Goal: Transaction & Acquisition: Purchase product/service

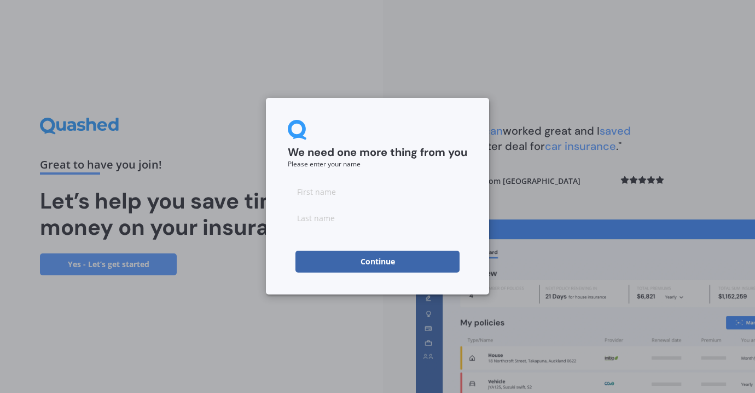
click at [363, 191] on input at bounding box center [377, 191] width 179 height 22
type input "[PERSON_NAME]"
click at [373, 223] on input at bounding box center [377, 218] width 179 height 22
type input "Fox"
click at [389, 266] on button "Continue" at bounding box center [377, 261] width 164 height 22
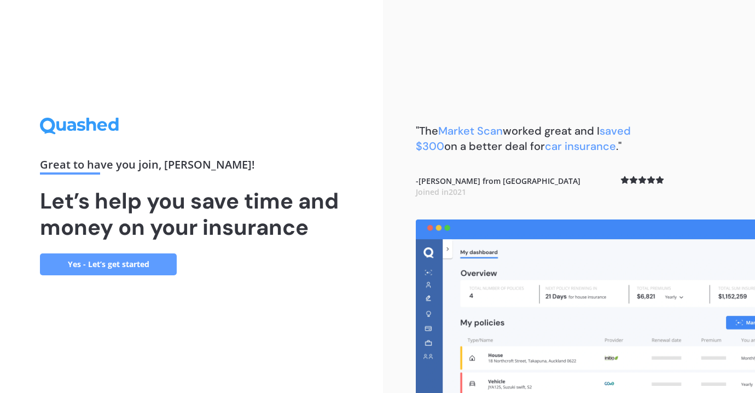
click at [110, 265] on link "Yes - Let’s get started" at bounding box center [108, 264] width 137 height 22
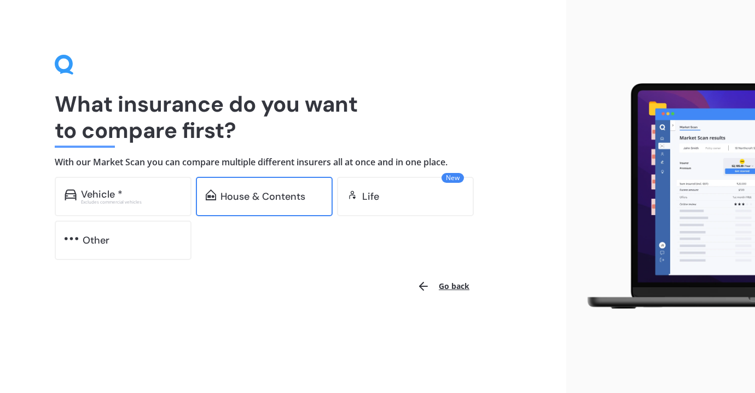
click at [244, 186] on div "House & Contents" at bounding box center [264, 196] width 137 height 39
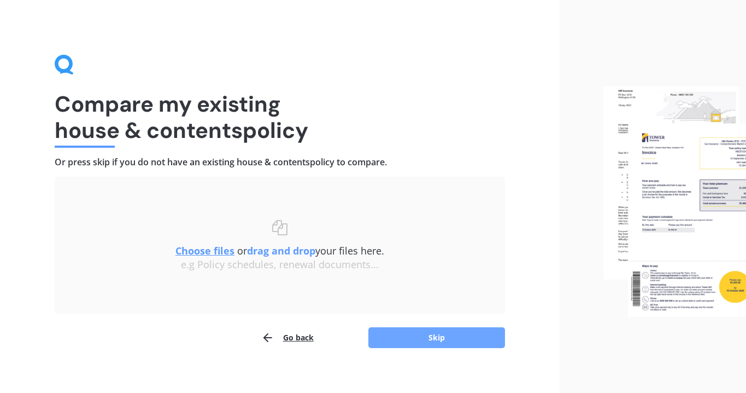
click at [430, 337] on button "Skip" at bounding box center [437, 337] width 137 height 21
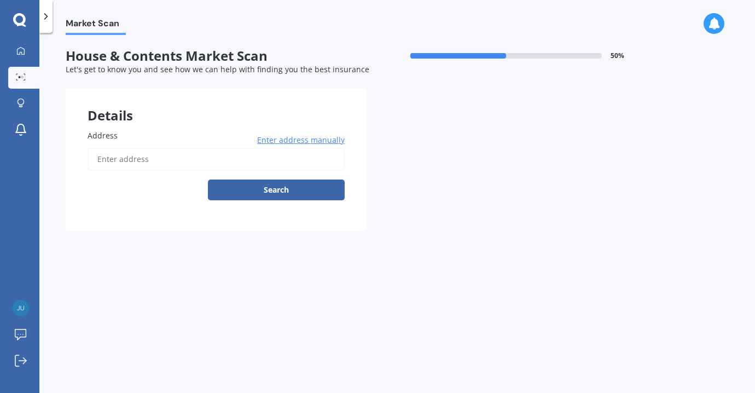
click at [150, 161] on input "Address" at bounding box center [215, 159] width 257 height 23
type input "[STREET_ADDRESS]"
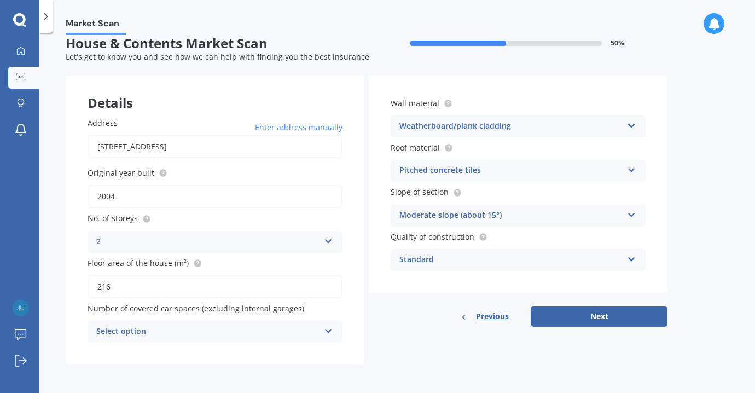
scroll to position [14, 0]
click at [326, 329] on icon at bounding box center [328, 329] width 9 height 8
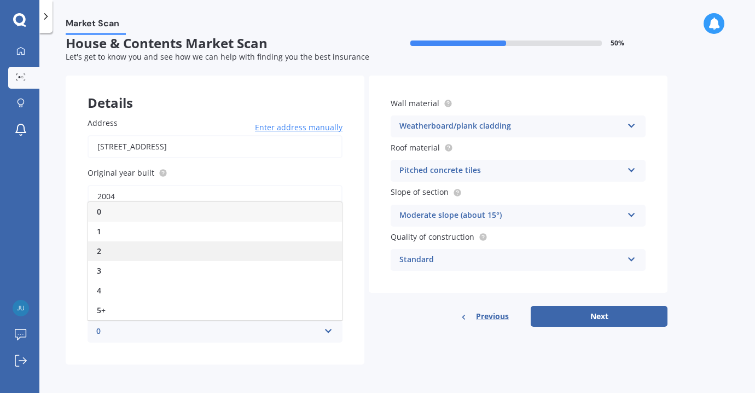
click at [206, 256] on div "2" at bounding box center [215, 251] width 254 height 20
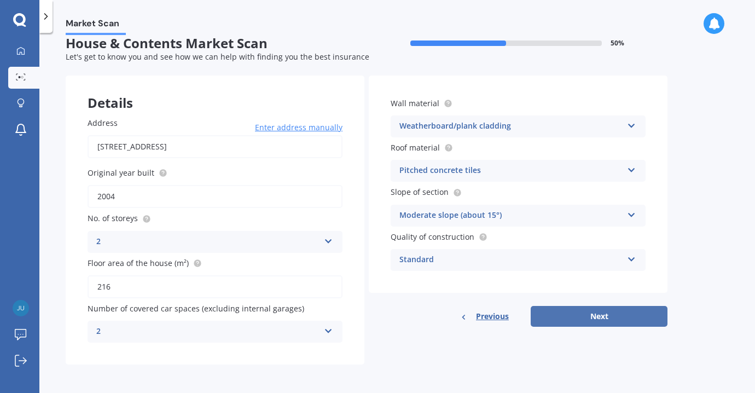
click at [574, 316] on button "Next" at bounding box center [598, 316] width 137 height 21
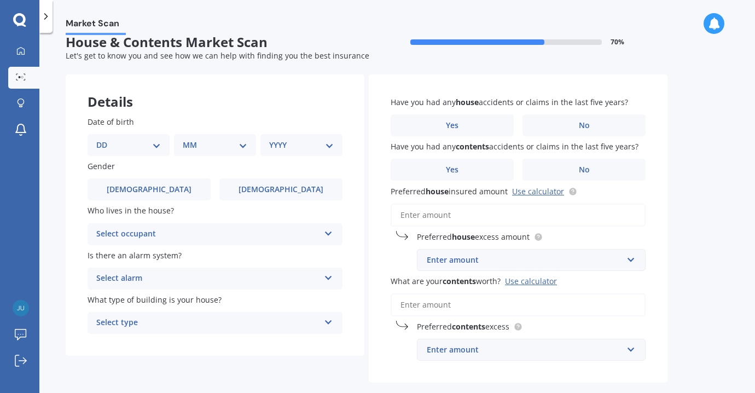
scroll to position [0, 0]
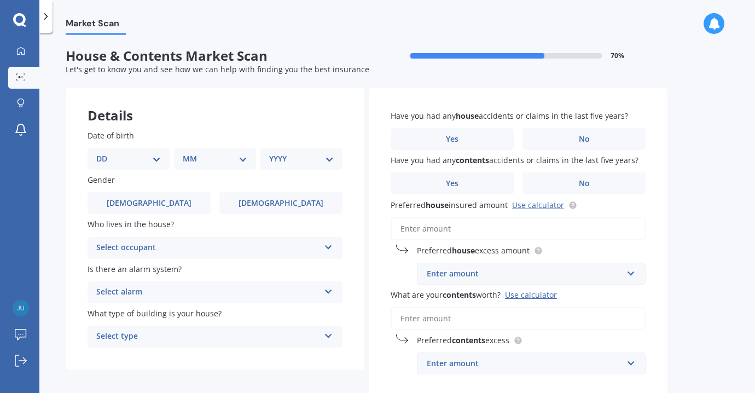
click at [153, 158] on select "DD 01 02 03 04 05 06 07 08 09 10 11 12 13 14 15 16 17 18 19 20 21 22 23 24 25 2…" at bounding box center [128, 159] width 65 height 12
select select "27"
click at [105, 153] on select "DD 01 02 03 04 05 06 07 08 09 10 11 12 13 14 15 16 17 18 19 20 21 22 23 24 25 2…" at bounding box center [128, 159] width 65 height 12
click at [241, 153] on select "MM 01 02 03 04 05 06 07 08 09 10 11 12" at bounding box center [217, 159] width 60 height 12
select select "10"
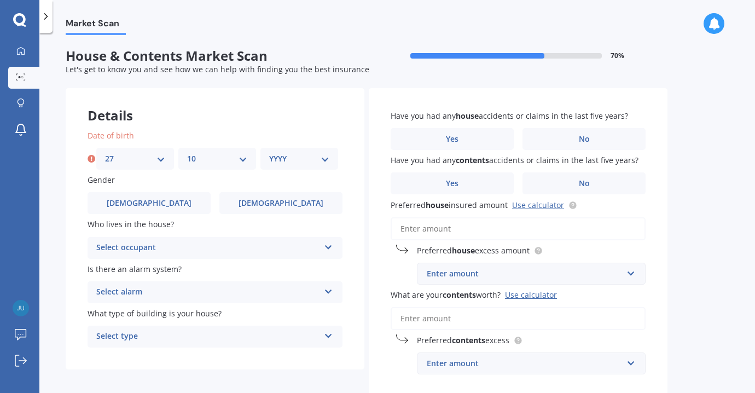
click at [187, 153] on select "MM 01 02 03 04 05 06 07 08 09 10 11 12" at bounding box center [217, 159] width 60 height 12
click at [320, 152] on div "YYYY 2009 2008 2007 2006 2005 2004 2003 2002 2001 2000 1999 1998 1997 1996 1995…" at bounding box center [299, 159] width 78 height 22
click at [322, 155] on select "YYYY 2009 2008 2007 2006 2005 2004 2003 2002 2001 2000 1999 1998 1997 1996 1995…" at bounding box center [299, 159] width 60 height 12
select select "1969"
click at [269, 153] on select "YYYY 2009 2008 2007 2006 2005 2004 2003 2002 2001 2000 1999 1998 1997 1996 1995…" at bounding box center [299, 159] width 60 height 12
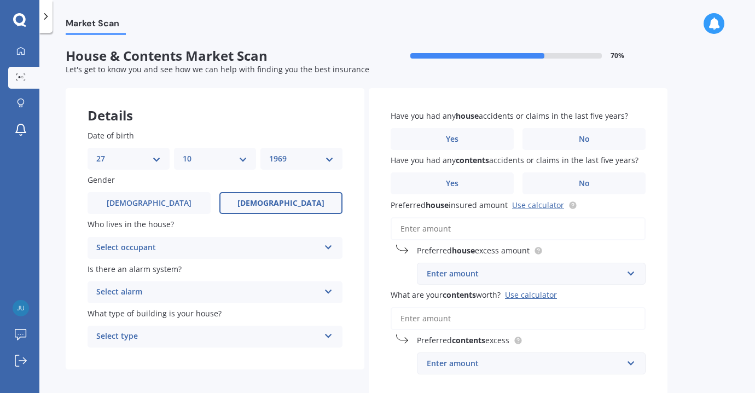
click at [266, 202] on label "[DEMOGRAPHIC_DATA]" at bounding box center [280, 203] width 123 height 22
click at [0, 0] on input "[DEMOGRAPHIC_DATA]" at bounding box center [0, 0] width 0 height 0
click at [253, 246] on div "Select occupant" at bounding box center [207, 247] width 223 height 13
click at [255, 269] on div "Owner" at bounding box center [215, 269] width 254 height 20
click at [265, 293] on div "Select alarm" at bounding box center [207, 291] width 223 height 13
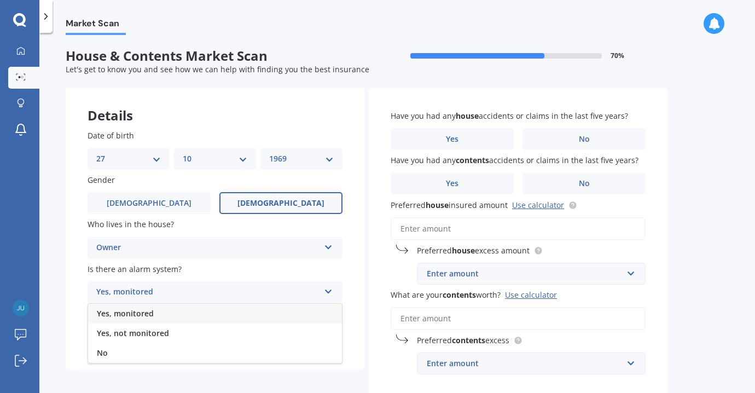
click at [265, 293] on div "Yes, monitored" at bounding box center [207, 291] width 223 height 13
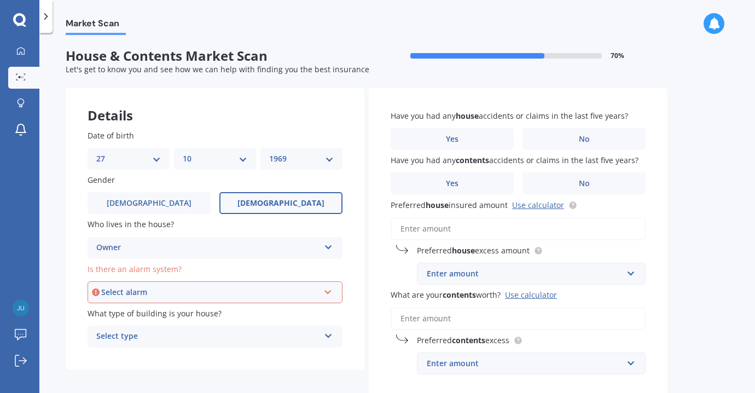
click at [317, 291] on div "Select alarm" at bounding box center [210, 292] width 218 height 12
click at [307, 316] on div "Yes, monitored" at bounding box center [215, 313] width 253 height 20
click at [260, 338] on div "Select type" at bounding box center [207, 336] width 223 height 13
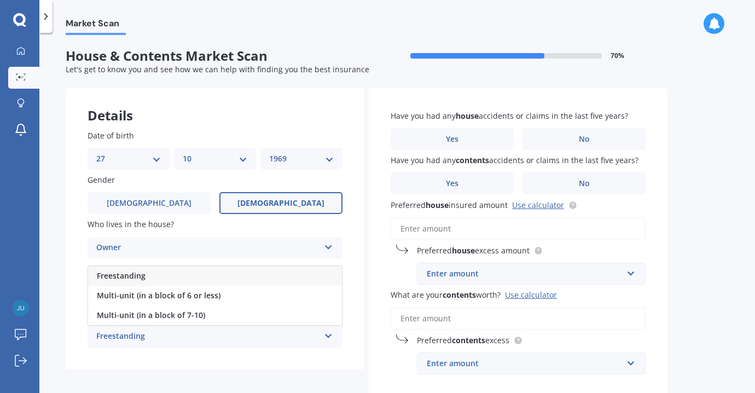
click at [246, 277] on div "Freestanding" at bounding box center [215, 276] width 254 height 20
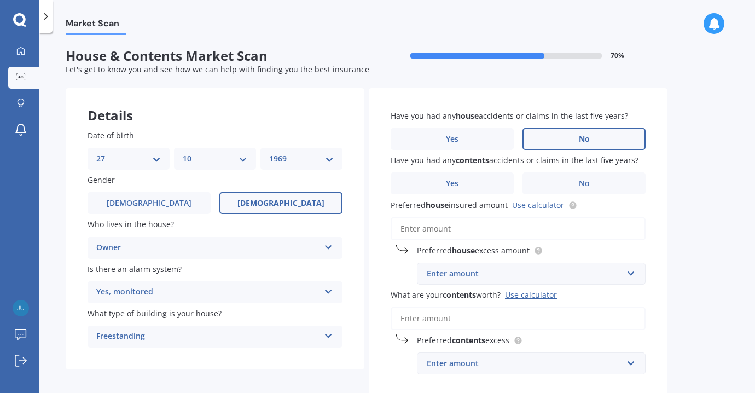
click at [586, 138] on span "No" at bounding box center [584, 139] width 11 height 9
click at [0, 0] on input "No" at bounding box center [0, 0] width 0 height 0
click at [551, 185] on label "No" at bounding box center [583, 183] width 123 height 22
click at [0, 0] on input "No" at bounding box center [0, 0] width 0 height 0
click at [466, 229] on input "Preferred house insured amount Use calculator" at bounding box center [517, 228] width 255 height 23
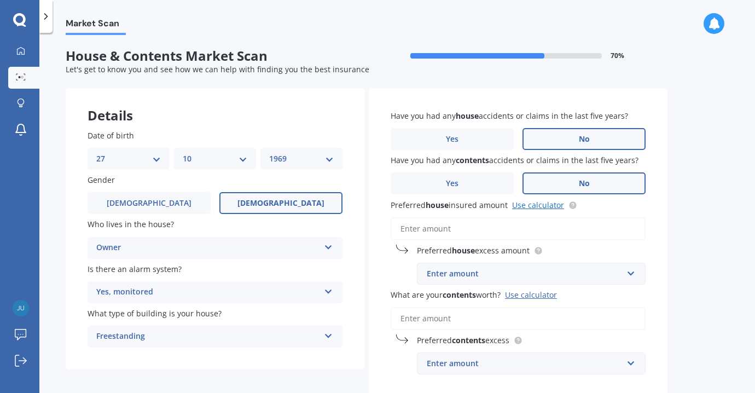
click at [545, 207] on link "Use calculator" at bounding box center [538, 205] width 52 height 10
click at [484, 231] on input "Preferred house insured amount Use calculator" at bounding box center [517, 228] width 255 height 23
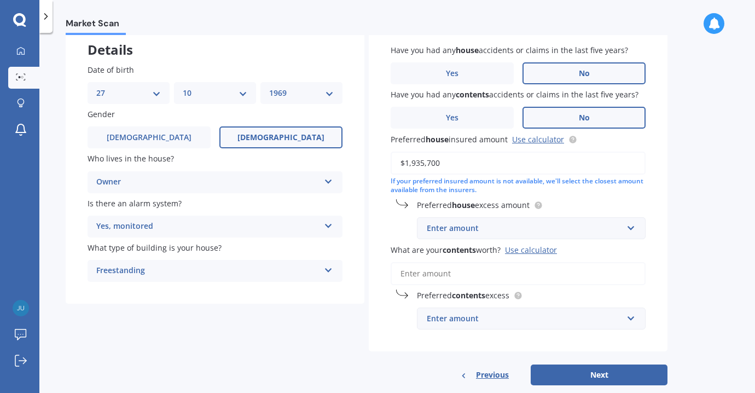
scroll to position [88, 0]
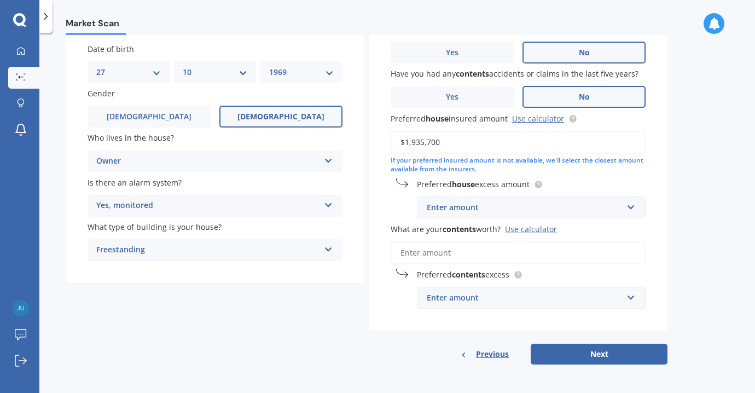
type input "$1,935,700"
click at [498, 211] on div "Enter amount" at bounding box center [525, 207] width 196 height 12
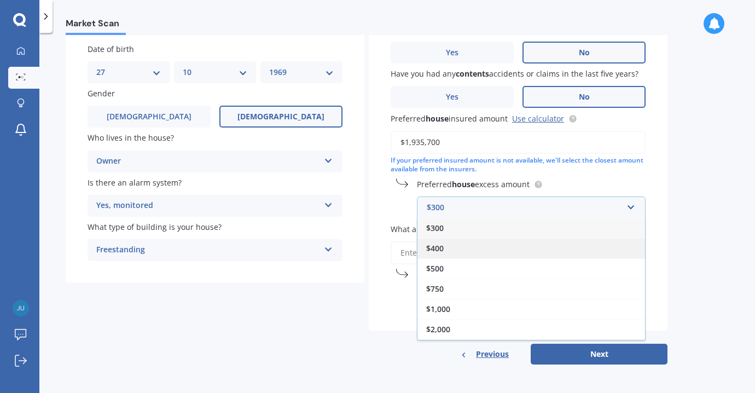
click at [490, 250] on div "$400" at bounding box center [530, 248] width 227 height 20
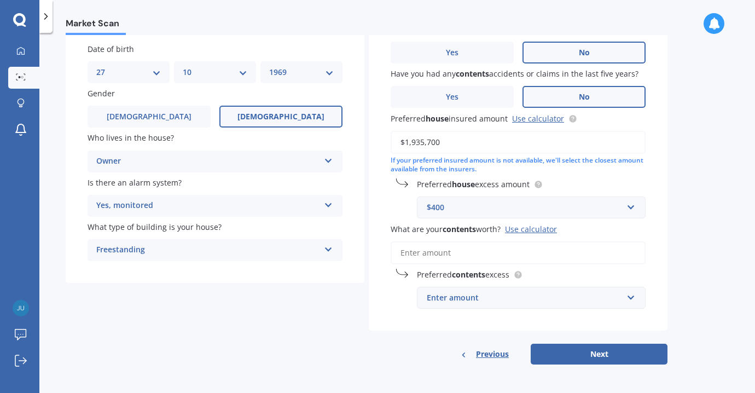
click at [526, 229] on div "Use calculator" at bounding box center [531, 229] width 52 height 10
click at [526, 241] on input "What are your contents worth? Use calculator" at bounding box center [517, 252] width 255 height 23
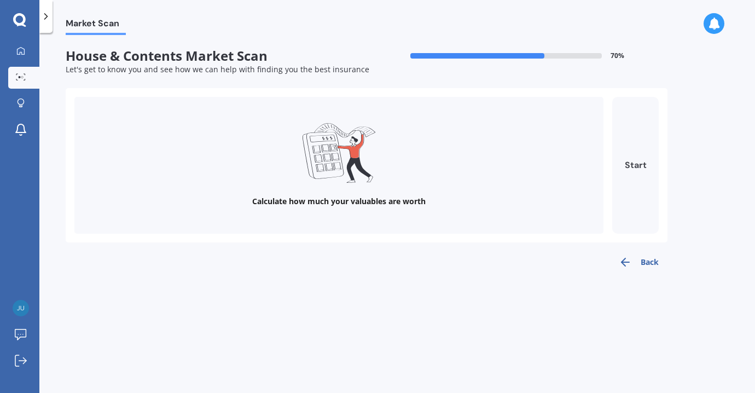
click at [621, 155] on button "Start" at bounding box center [635, 165] width 46 height 137
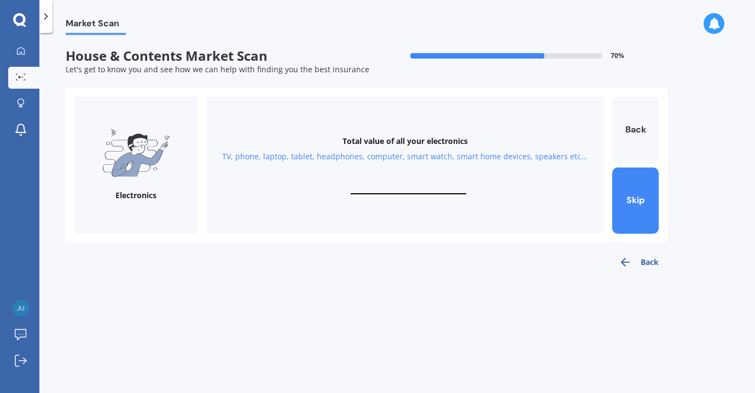
click at [390, 182] on div "Total value of all your electronics TV, phone, laptop, tablet, headphones, comp…" at bounding box center [404, 165] width 397 height 137
click at [420, 154] on div "TV, phone, laptop, tablet, headphones, computer, smart watch, smart home device…" at bounding box center [404, 156] width 365 height 11
click at [409, 178] on div "Total value of all your electronics TV, phone, laptop, tablet, headphones, comp…" at bounding box center [404, 165] width 397 height 137
click at [383, 156] on div "TV, phone, laptop, tablet, headphones, computer, smart watch, smart home device…" at bounding box center [404, 156] width 365 height 11
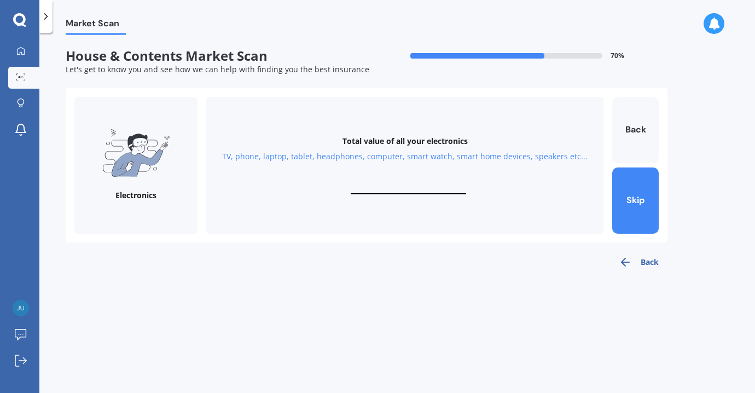
click at [400, 185] on input "text" at bounding box center [408, 189] width 115 height 10
type input "$10,000"
click at [627, 208] on button "Next" at bounding box center [635, 200] width 46 height 66
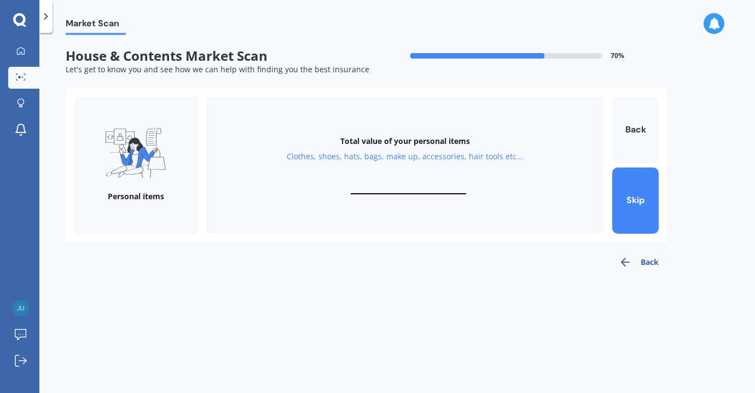
click at [402, 186] on input "text" at bounding box center [408, 189] width 115 height 10
type input "$10,000"
click at [642, 198] on button "Next" at bounding box center [635, 200] width 46 height 66
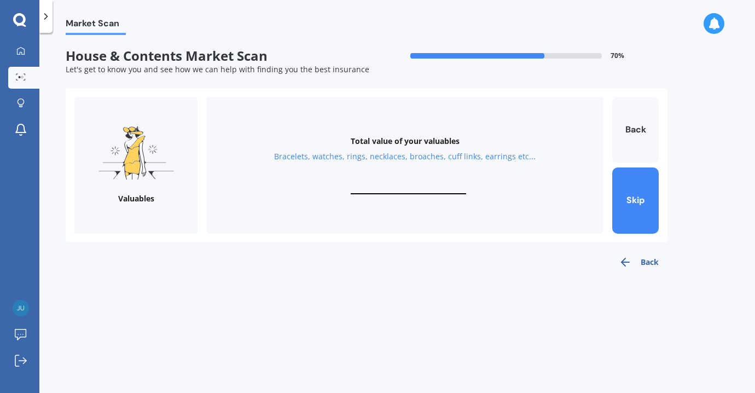
click at [435, 191] on input "text" at bounding box center [408, 189] width 115 height 10
type input "$10,000"
click at [629, 190] on button "Next" at bounding box center [635, 200] width 46 height 66
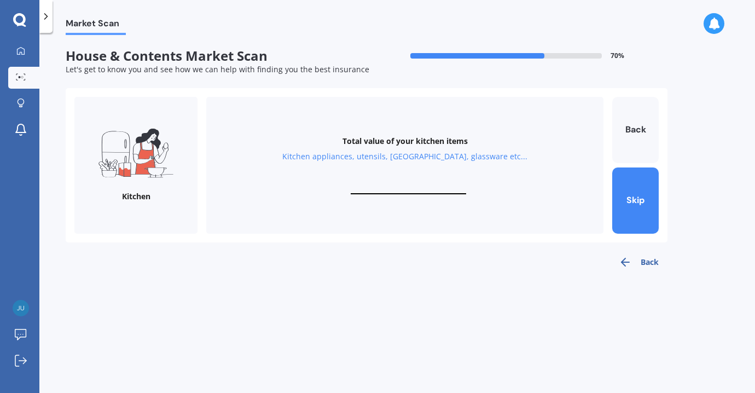
click at [407, 188] on input "text" at bounding box center [408, 189] width 115 height 10
type input "$25,000"
click at [627, 214] on button "Next" at bounding box center [635, 200] width 46 height 66
click at [413, 183] on div "Total value of your furniture In your bedrooms, lounge, dining, bathroom, gamin…" at bounding box center [404, 165] width 397 height 137
click at [405, 183] on div "Total value of your furniture In your bedrooms, lounge, dining, bathroom, gamin…" at bounding box center [404, 165] width 397 height 137
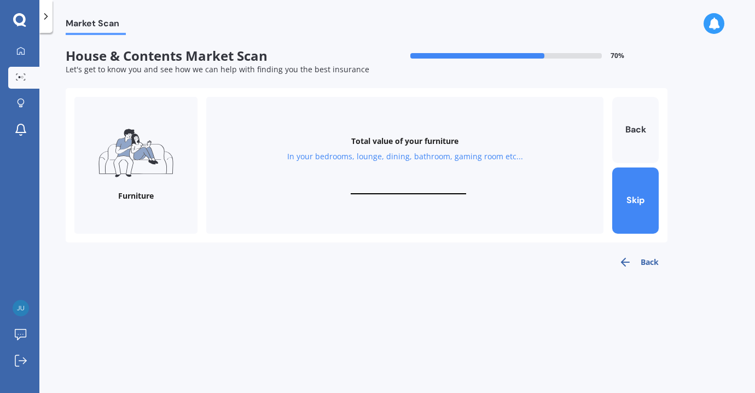
click at [387, 186] on input "text" at bounding box center [408, 189] width 115 height 10
type input "$45,000"
click at [635, 209] on button "Next" at bounding box center [635, 200] width 46 height 66
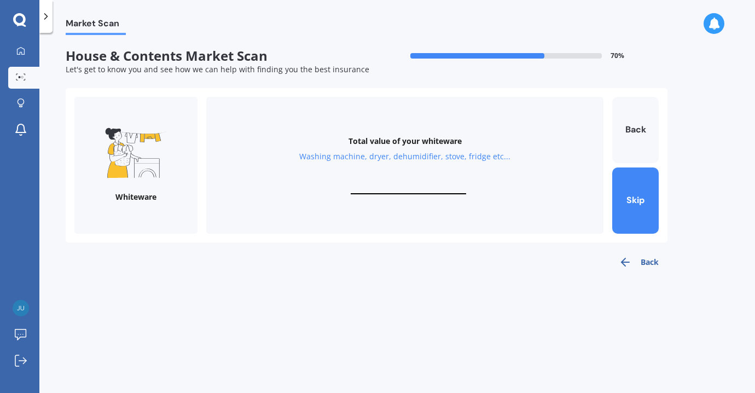
click at [438, 188] on input "text" at bounding box center [408, 189] width 115 height 10
type input "$16,000"
click at [637, 207] on button "Next" at bounding box center [635, 200] width 46 height 66
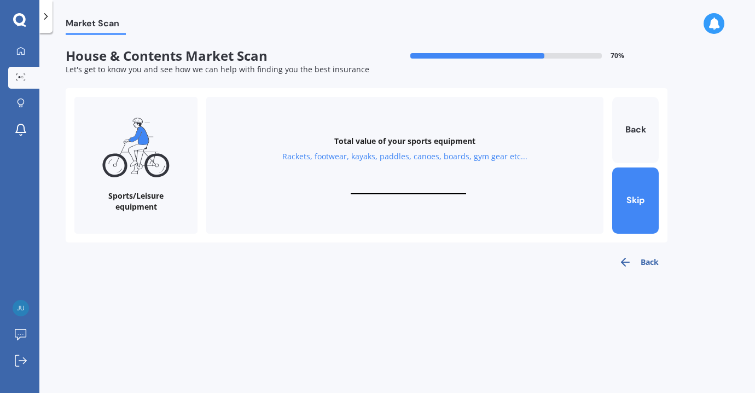
click at [427, 184] on input "text" at bounding box center [408, 189] width 115 height 10
type input "$8,000"
click at [632, 202] on button "Next" at bounding box center [635, 200] width 46 height 66
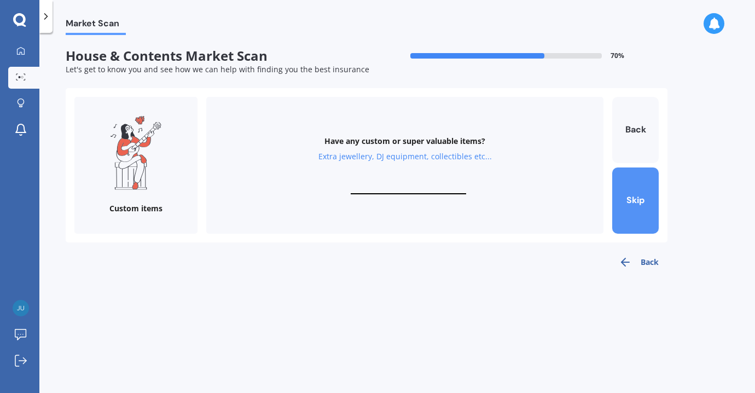
click at [635, 211] on button "Skip" at bounding box center [635, 200] width 46 height 66
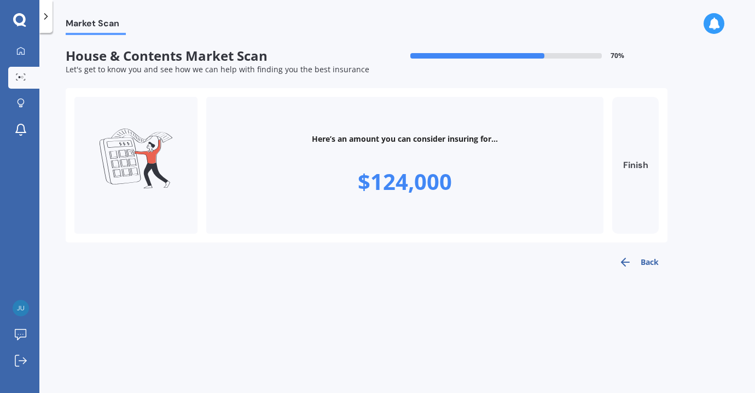
click at [635, 162] on button "Finish" at bounding box center [635, 165] width 46 height 137
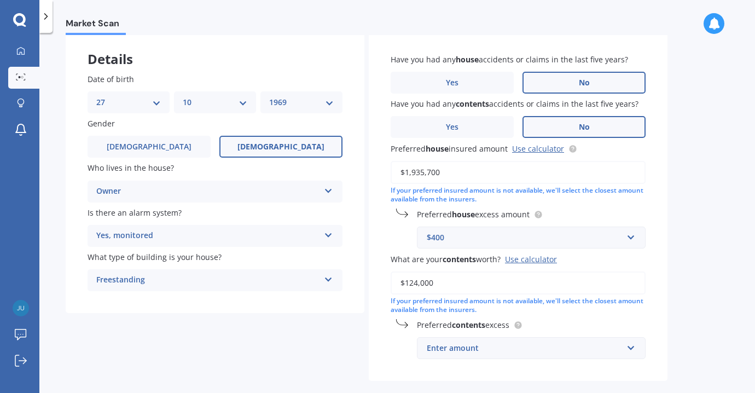
scroll to position [77, 0]
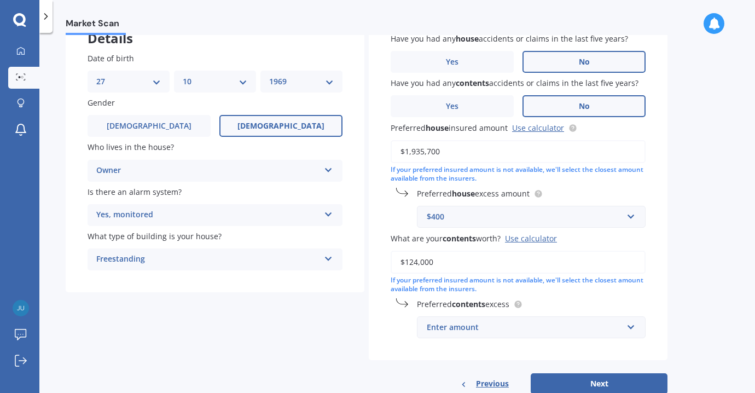
drag, startPoint x: 418, startPoint y: 264, endPoint x: 410, endPoint y: 262, distance: 8.3
click at [410, 263] on input "$124,000" at bounding box center [517, 261] width 255 height 23
click at [439, 268] on input "$195,000" at bounding box center [517, 261] width 255 height 23
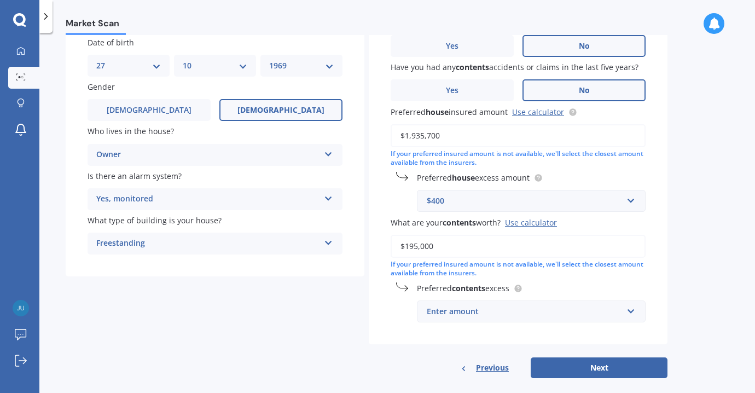
scroll to position [108, 0]
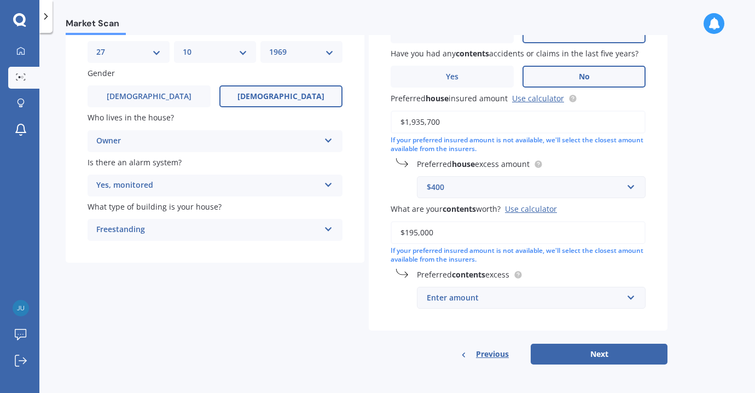
type input "$195,000"
click at [553, 305] on input "text" at bounding box center [527, 297] width 219 height 21
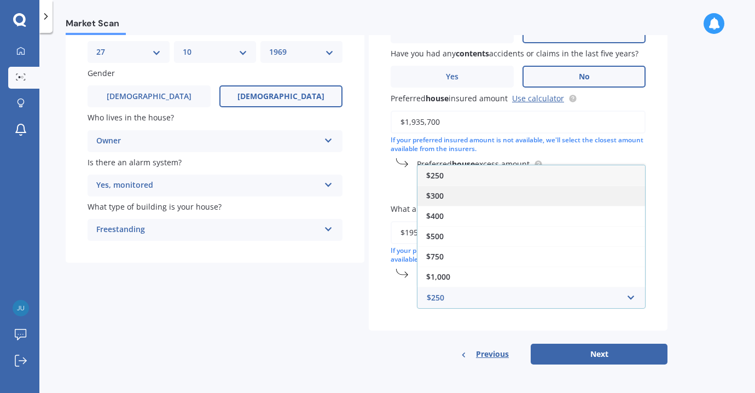
click at [505, 198] on div "$300" at bounding box center [530, 195] width 227 height 20
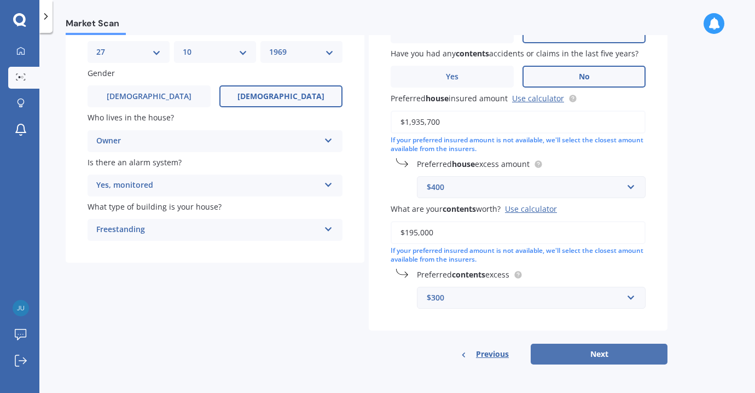
click at [594, 354] on button "Next" at bounding box center [598, 353] width 137 height 21
select select "27"
select select "10"
select select "1969"
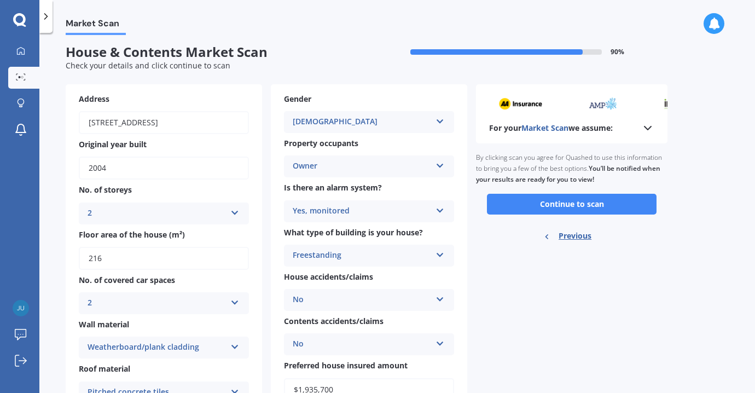
scroll to position [0, 0]
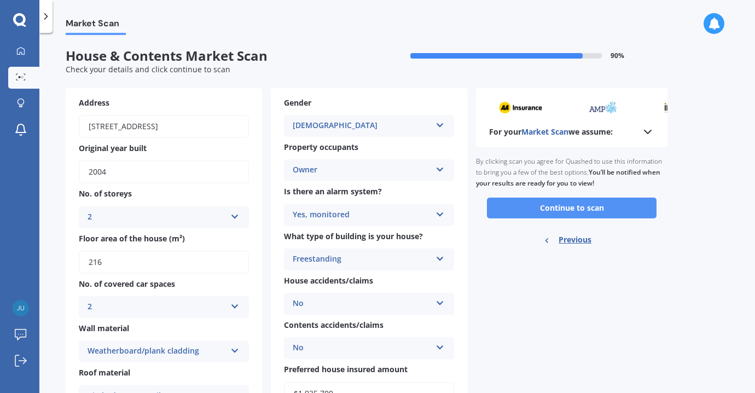
click at [576, 211] on button "Continue to scan" at bounding box center [572, 207] width 170 height 21
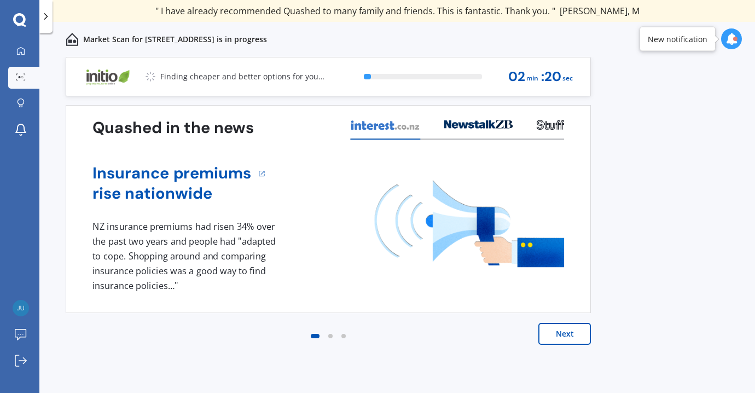
click at [559, 333] on button "Next" at bounding box center [564, 334] width 52 height 22
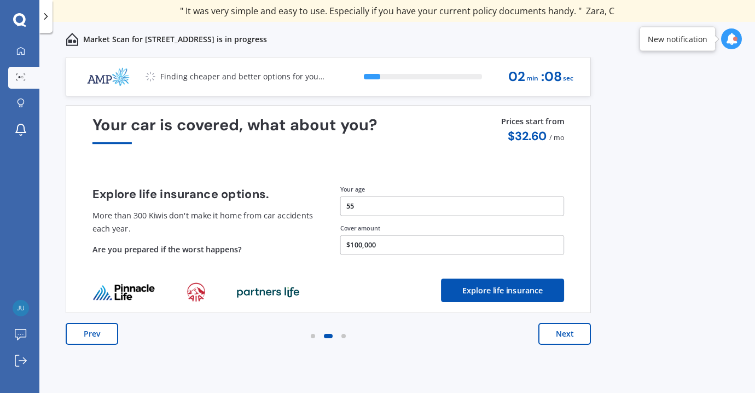
click at [560, 335] on button "Next" at bounding box center [564, 334] width 52 height 22
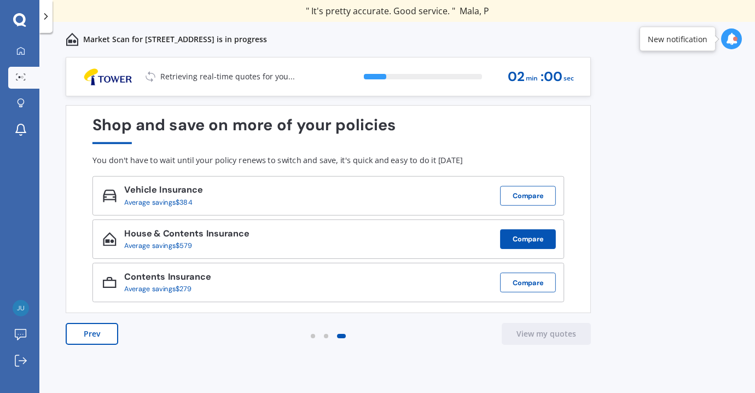
click at [531, 241] on button "Compare" at bounding box center [528, 239] width 56 height 20
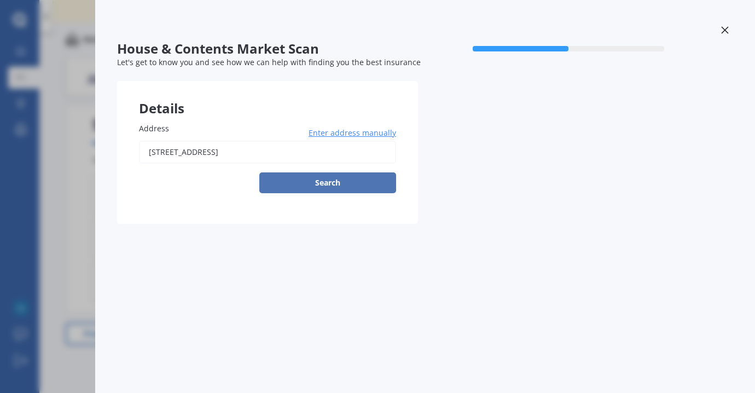
click at [346, 180] on button "Search" at bounding box center [327, 182] width 137 height 21
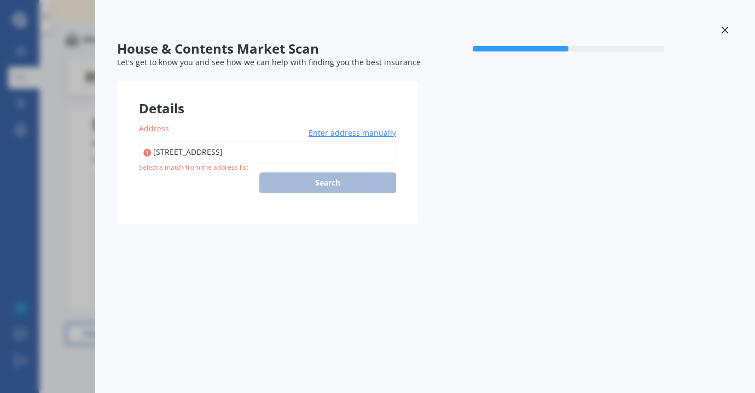
type input "[STREET_ADDRESS]"
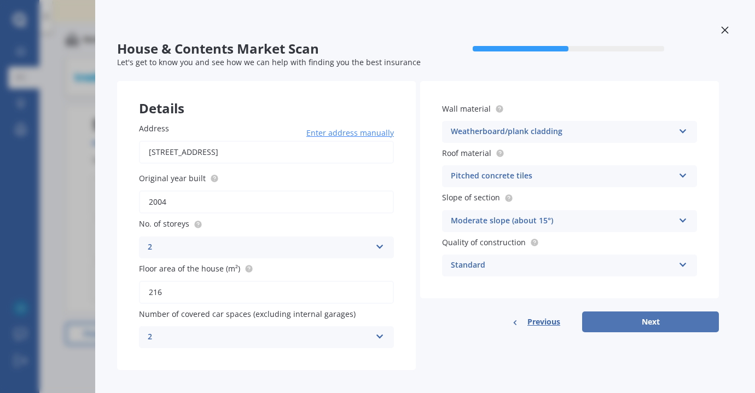
click at [676, 325] on button "Next" at bounding box center [650, 321] width 137 height 21
select select "27"
select select "10"
select select "1969"
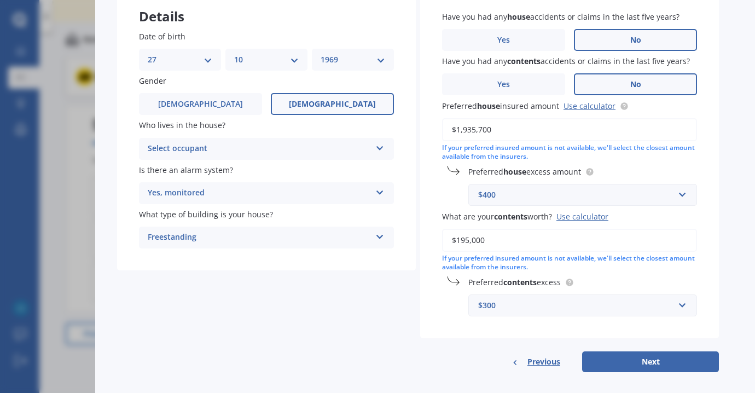
scroll to position [103, 0]
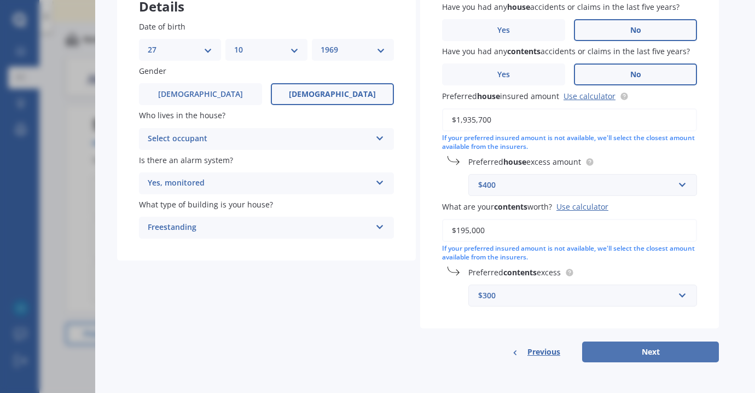
click at [655, 352] on button "Next" at bounding box center [650, 351] width 137 height 21
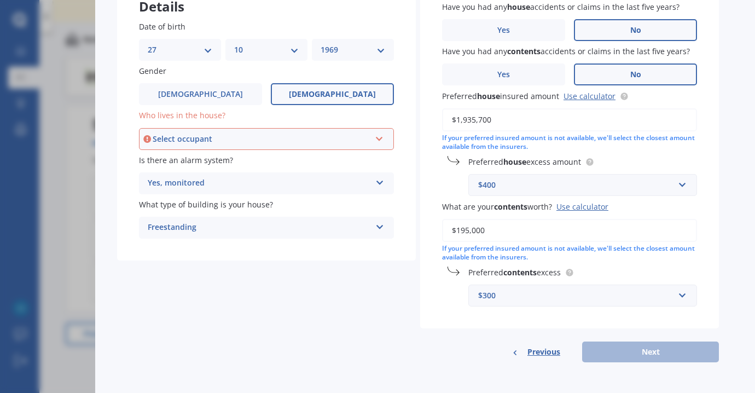
click at [289, 137] on div "Select occupant" at bounding box center [262, 139] width 218 height 12
click at [286, 162] on div "Owner" at bounding box center [266, 160] width 253 height 20
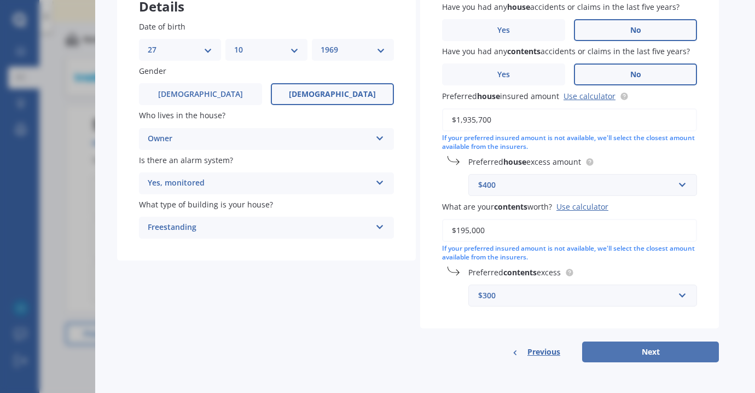
click at [637, 351] on button "Next" at bounding box center [650, 351] width 137 height 21
select select "27"
select select "10"
select select "1969"
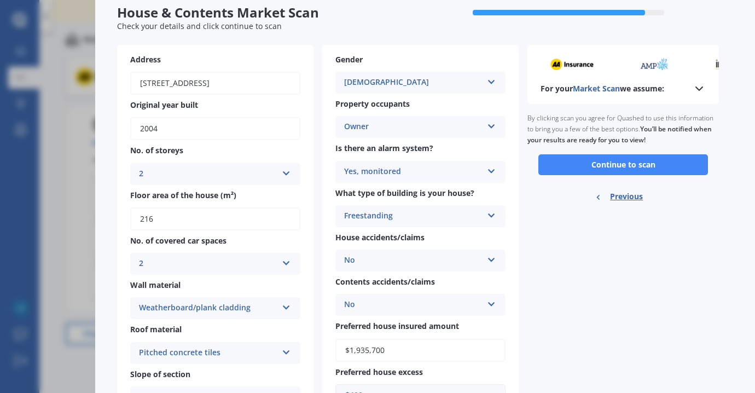
scroll to position [32, 0]
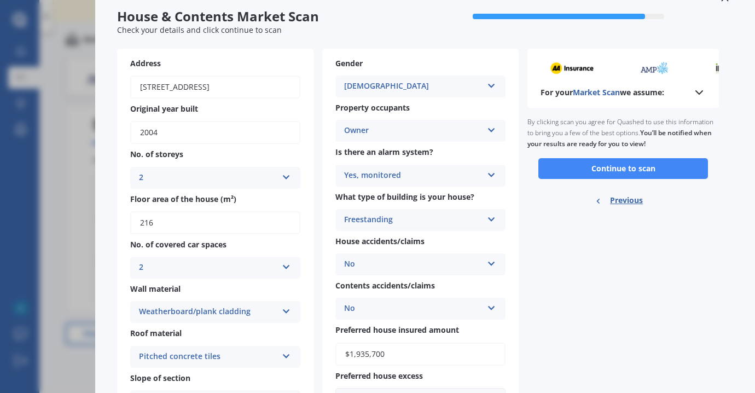
click at [699, 92] on polyline at bounding box center [699, 92] width 7 height 3
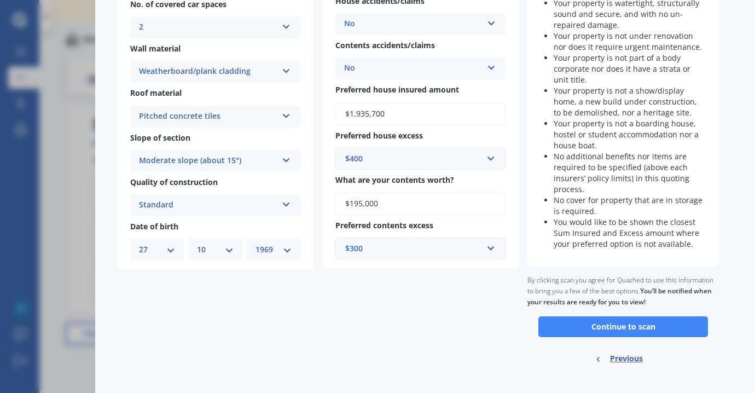
scroll to position [285, 0]
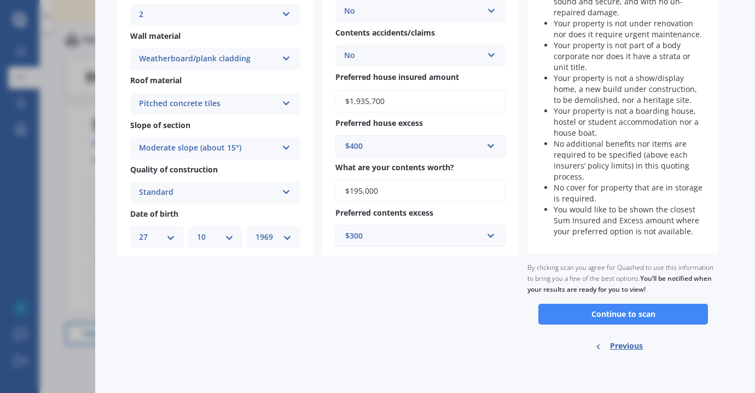
click at [622, 317] on button "Continue to scan" at bounding box center [623, 313] width 170 height 21
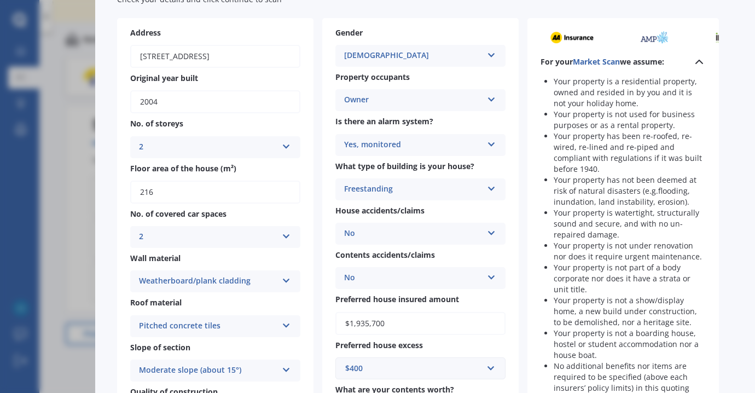
scroll to position [0, 0]
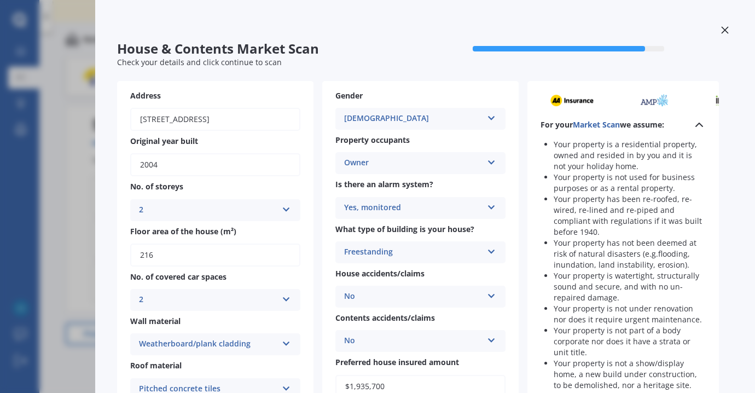
click at [721, 28] on icon at bounding box center [725, 30] width 8 height 8
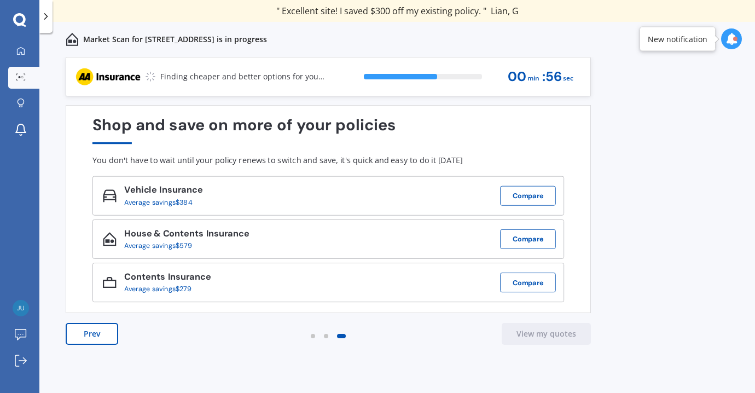
click at [731, 42] on icon at bounding box center [731, 39] width 12 height 12
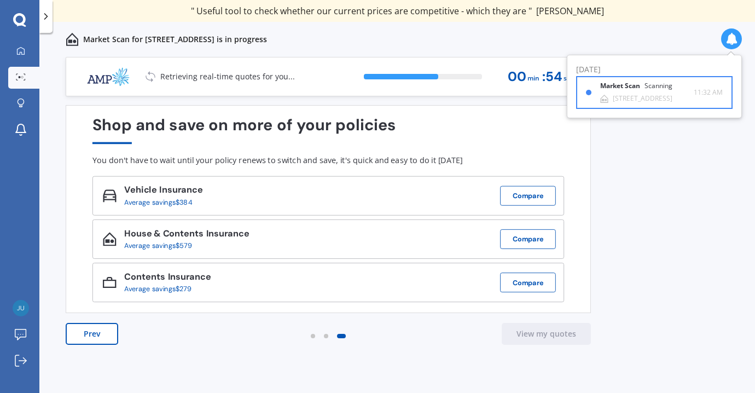
click at [623, 91] on div "Market Scan Scanning" at bounding box center [642, 88] width 85 height 12
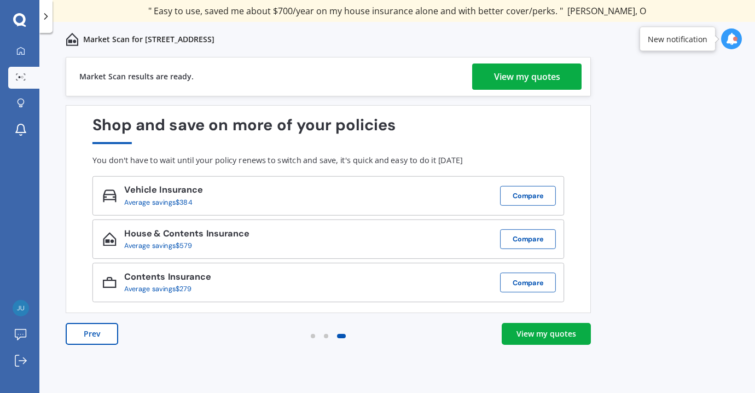
click at [545, 80] on div "View my quotes" at bounding box center [527, 76] width 66 height 26
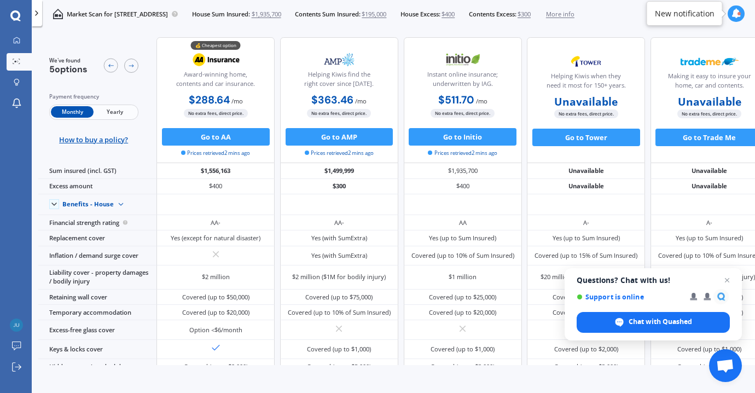
click at [454, 14] on span "$400" at bounding box center [447, 14] width 13 height 9
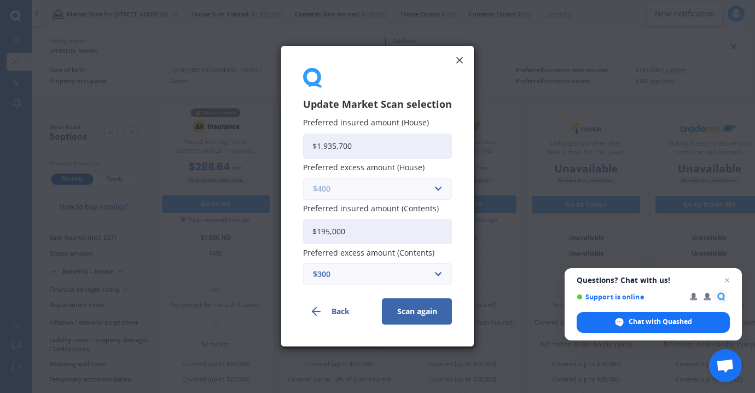
click at [435, 188] on input "text" at bounding box center [373, 188] width 139 height 21
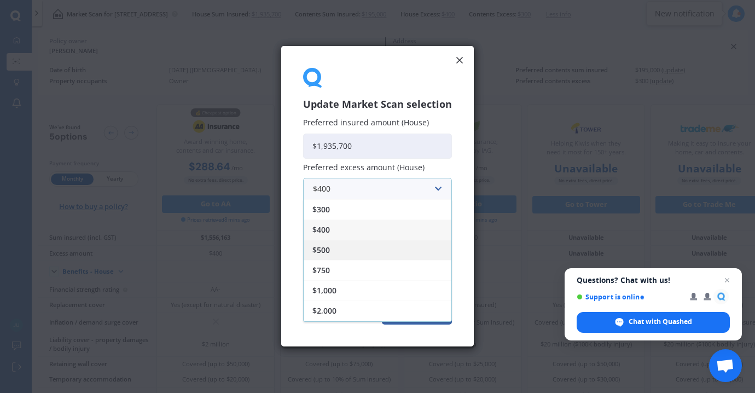
click at [336, 252] on div "$500" at bounding box center [377, 250] width 148 height 20
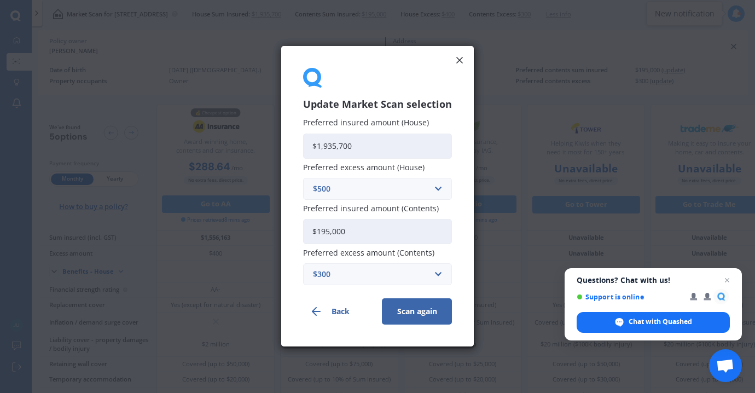
click at [409, 309] on button "Scan again" at bounding box center [417, 312] width 70 height 26
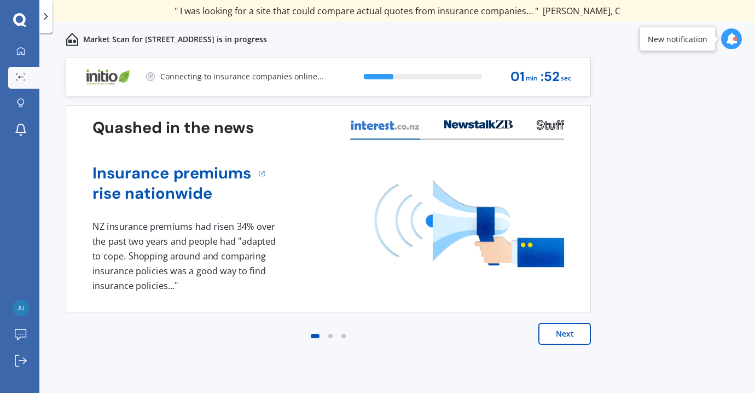
click at [723, 36] on div at bounding box center [731, 38] width 21 height 21
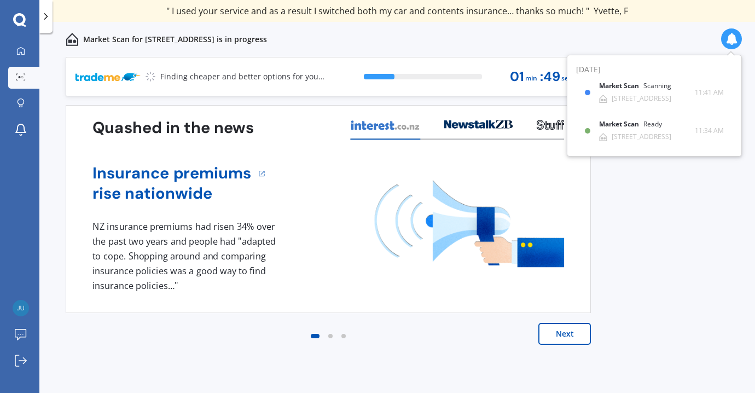
click at [674, 22] on div "Market Scan for [STREET_ADDRESS] is in progress" at bounding box center [396, 39] width 715 height 35
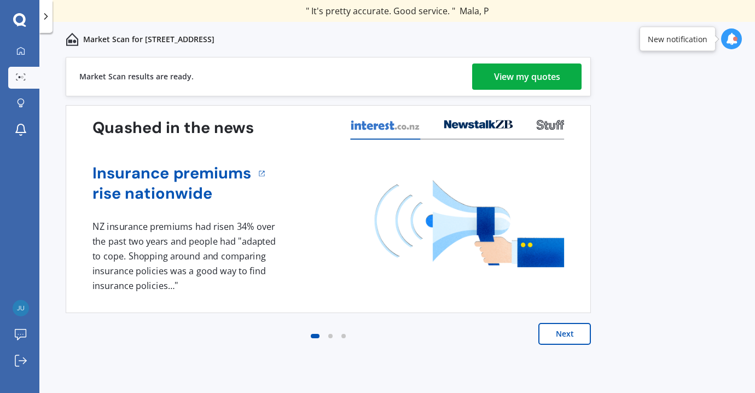
click at [539, 70] on div "View my quotes" at bounding box center [527, 76] width 66 height 26
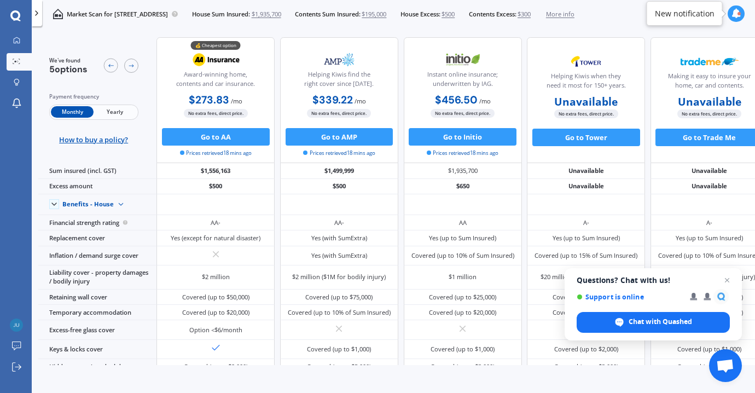
click at [454, 15] on span "$500" at bounding box center [447, 14] width 13 height 9
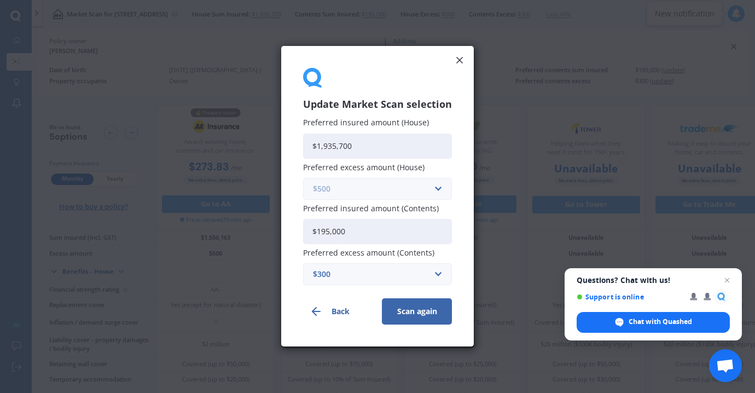
click at [438, 190] on input "text" at bounding box center [373, 188] width 139 height 21
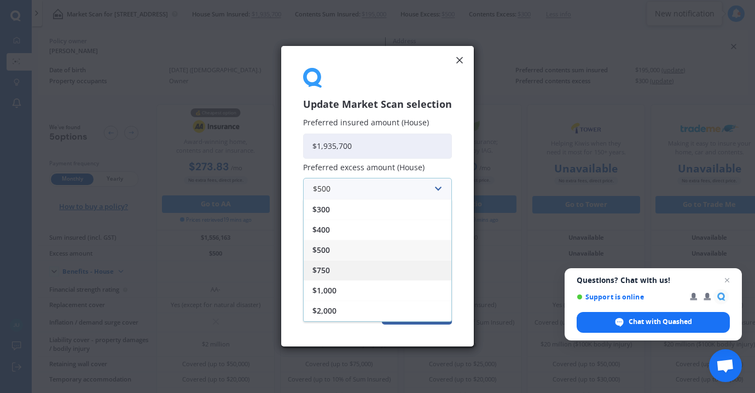
click at [381, 272] on div "$750" at bounding box center [377, 270] width 148 height 20
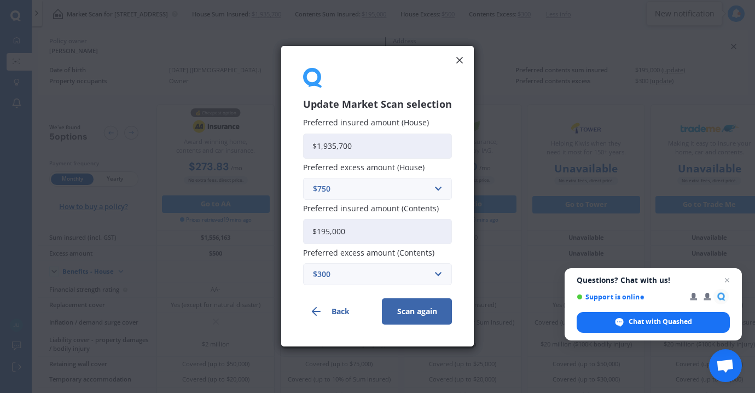
click at [416, 315] on button "Scan again" at bounding box center [417, 312] width 70 height 26
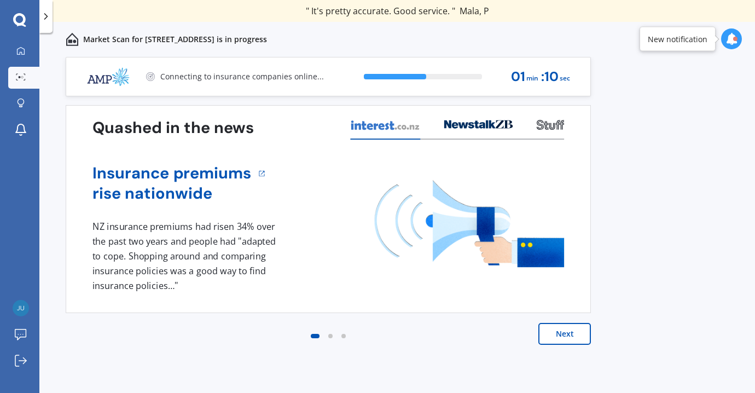
click at [559, 334] on button "Next" at bounding box center [564, 334] width 52 height 22
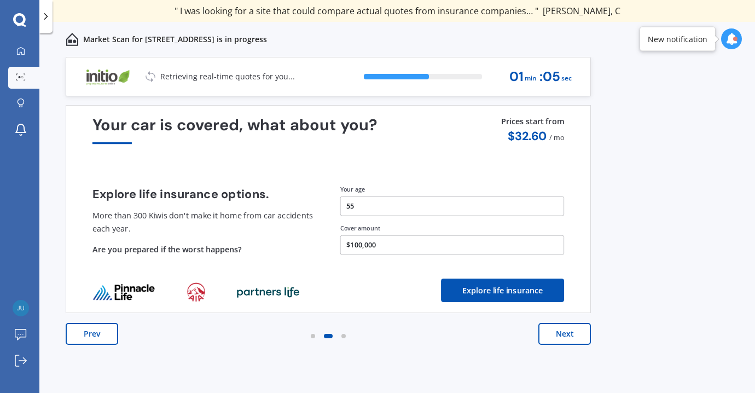
click at [559, 334] on button "Next" at bounding box center [564, 334] width 52 height 22
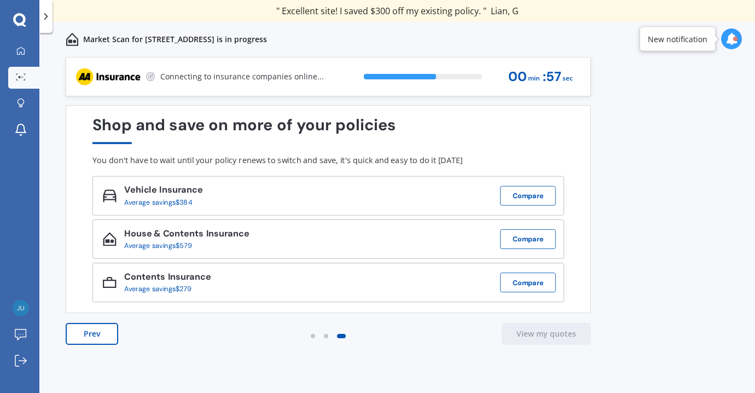
click at [94, 339] on button "Prev" at bounding box center [92, 334] width 52 height 22
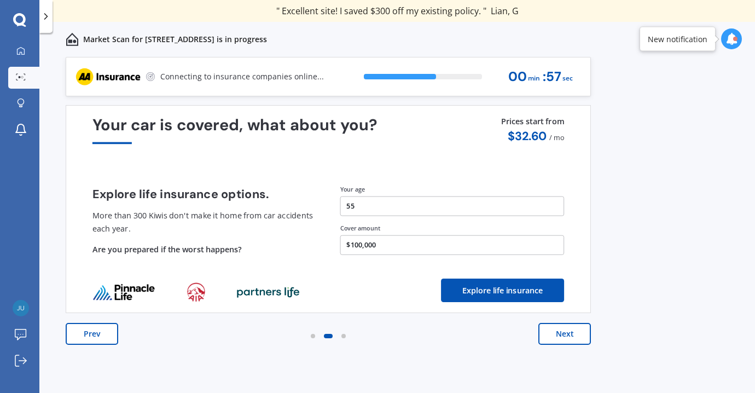
click at [94, 339] on button "Prev" at bounding box center [92, 334] width 52 height 22
